Goal: Information Seeking & Learning: Learn about a topic

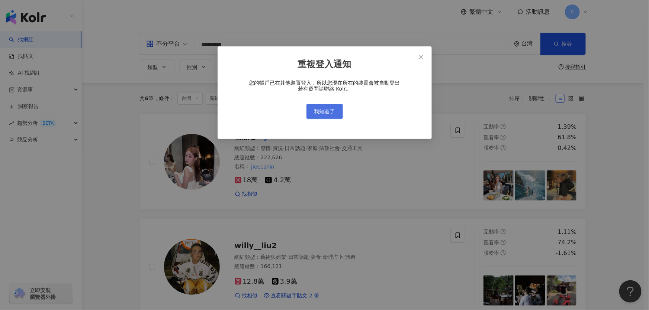
click at [339, 109] on button "我知道了" at bounding box center [324, 111] width 36 height 15
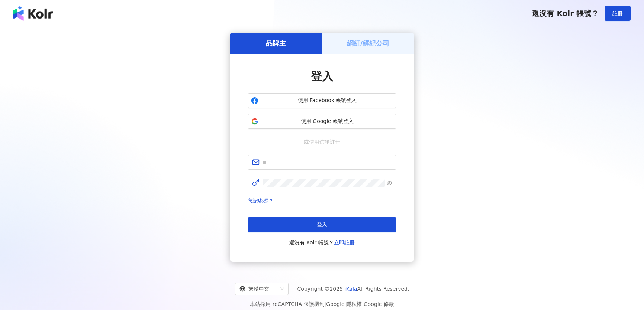
click at [316, 118] on span "使用 Google 帳號登入" at bounding box center [327, 121] width 132 height 7
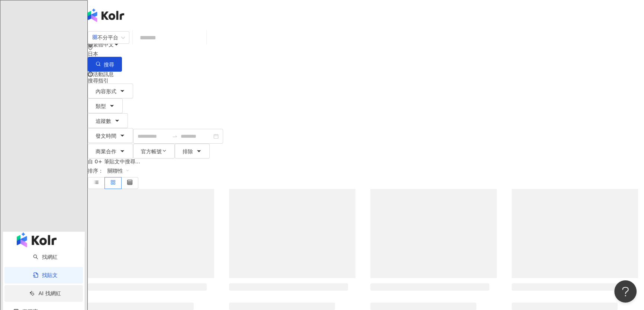
click at [45, 291] on link "AI 找網紅" at bounding box center [44, 294] width 31 height 6
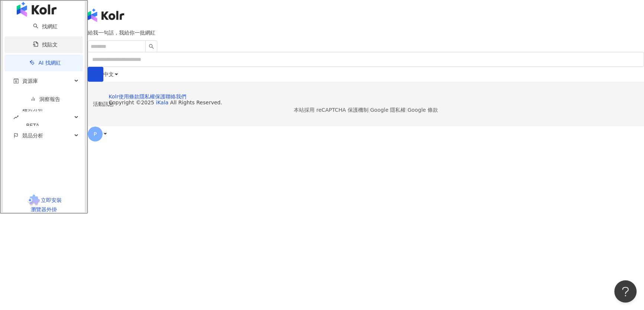
click at [46, 48] on link "找貼文" at bounding box center [45, 45] width 25 height 6
click at [45, 29] on link "找網紅" at bounding box center [45, 26] width 25 height 6
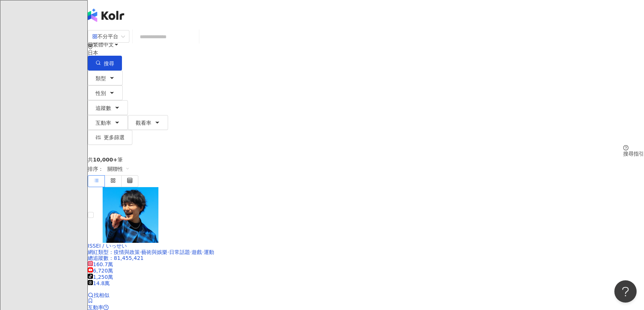
click at [93, 44] on icon "environment" at bounding box center [90, 46] width 4 height 5
click at [561, 62] on div "台灣" at bounding box center [566, 58] width 10 height 8
drag, startPoint x: 322, startPoint y: 35, endPoint x: 319, endPoint y: 41, distance: 6.3
click at [322, 35] on div "不分平台 日本 台灣 台灣 unlimit tw jp 不限區域 台灣 日本 香港 馬來西亞 泰國 越南 新加坡 搜尋" at bounding box center [366, 50] width 556 height 41
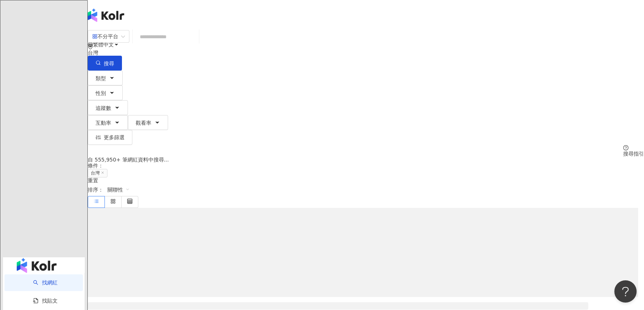
click at [196, 41] on input "search" at bounding box center [166, 37] width 60 height 14
paste input "**********"
type input "**********"
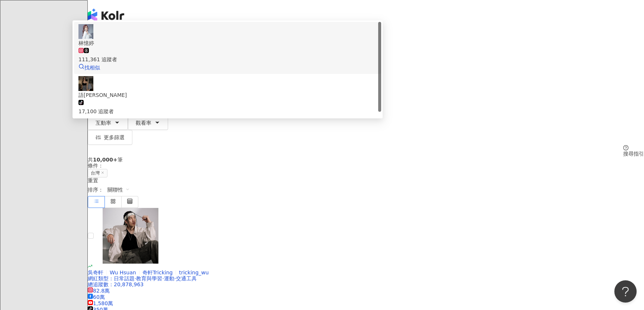
click at [377, 64] on div "111,361 追蹤者" at bounding box center [227, 55] width 298 height 16
